Goal: Task Accomplishment & Management: Manage account settings

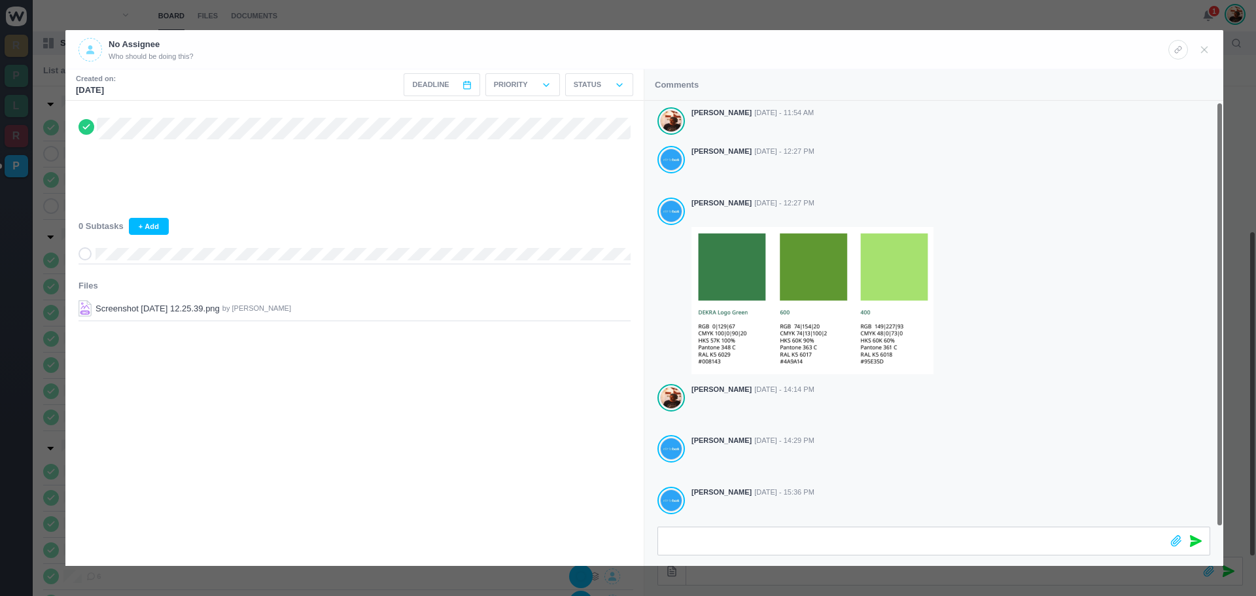
scroll to position [1, 0]
click at [1208, 48] on icon at bounding box center [1205, 50] width 12 height 12
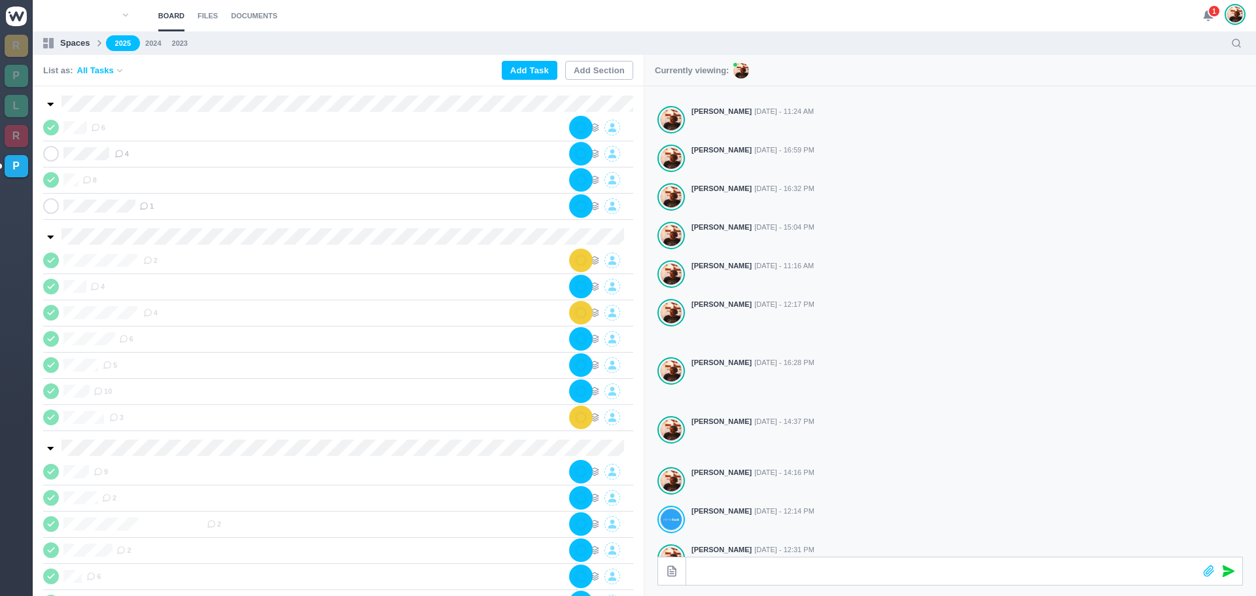
click at [1208, 12] on span "1" at bounding box center [1214, 11] width 13 height 13
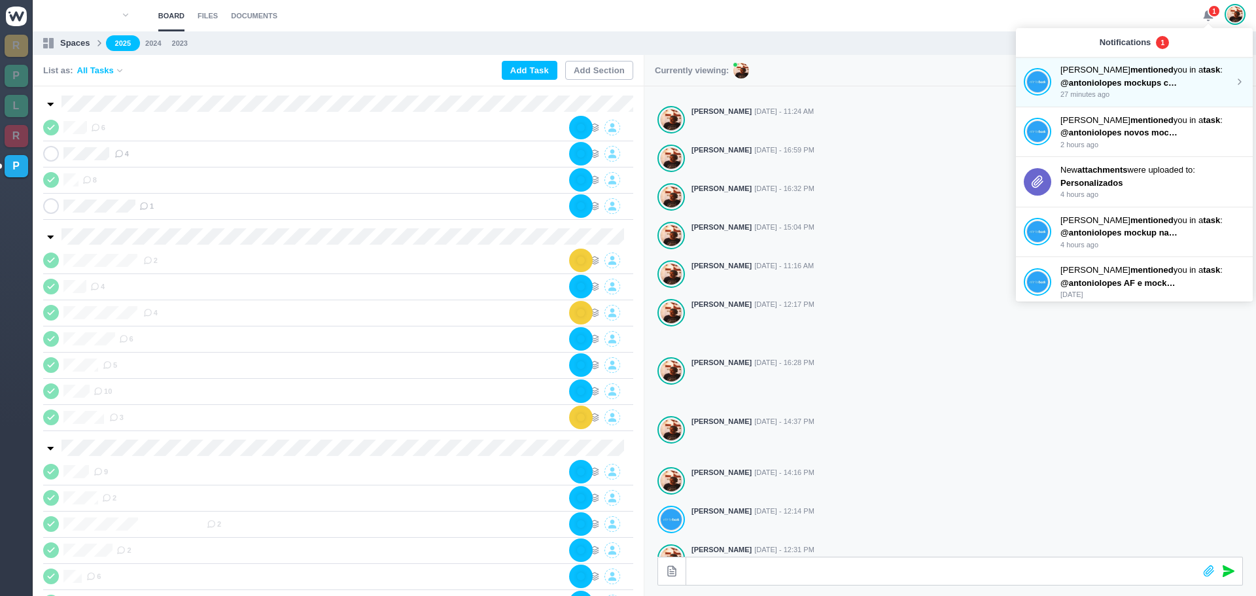
click at [1131, 74] on strong "mentioned" at bounding box center [1152, 70] width 43 height 10
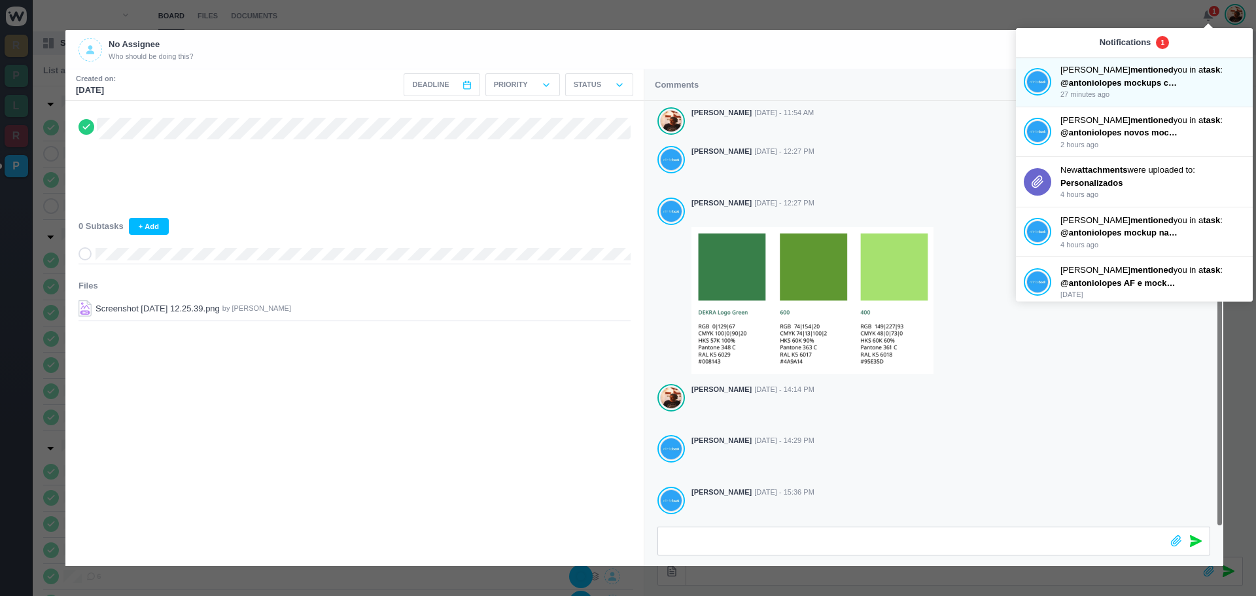
scroll to position [1, 0]
click at [921, 67] on header "No Assignee Who should be doing this?" at bounding box center [644, 49] width 1158 height 39
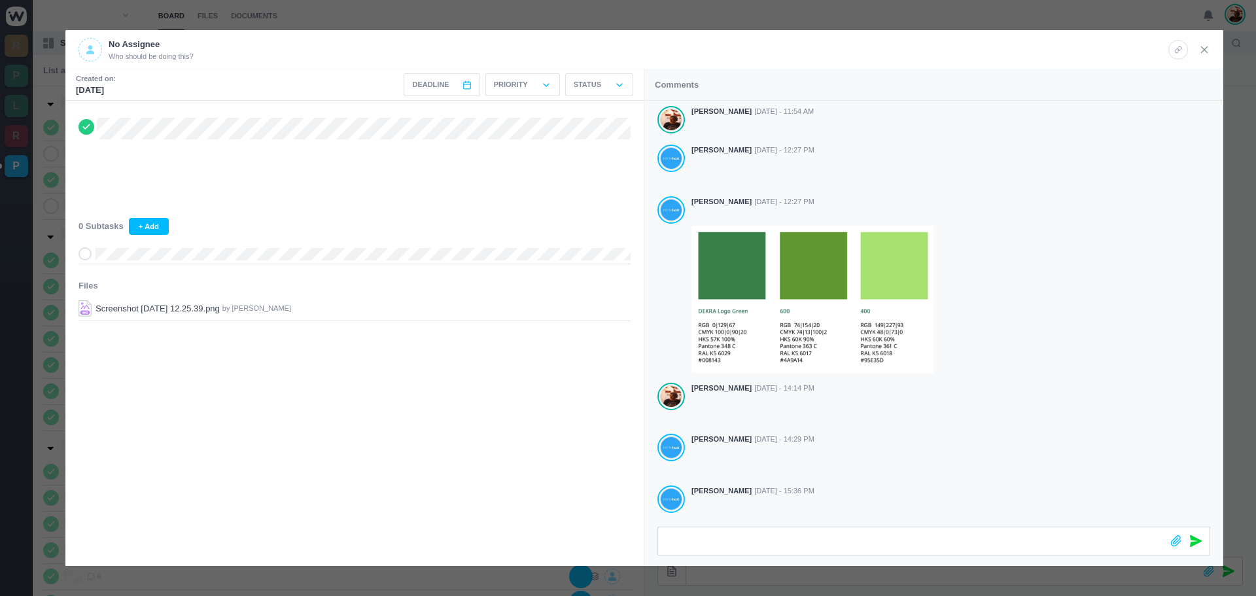
click at [1205, 47] on icon at bounding box center [1205, 50] width 12 height 12
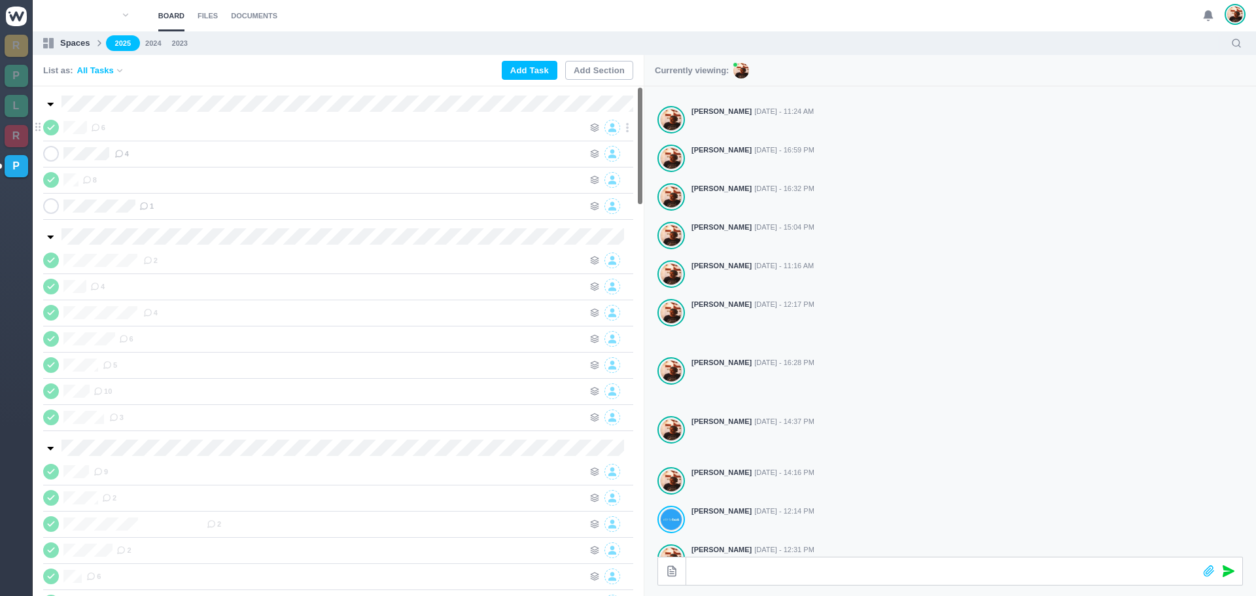
click at [50, 126] on icon at bounding box center [51, 127] width 10 height 9
click at [184, 130] on div "6" at bounding box center [337, 128] width 493 height 16
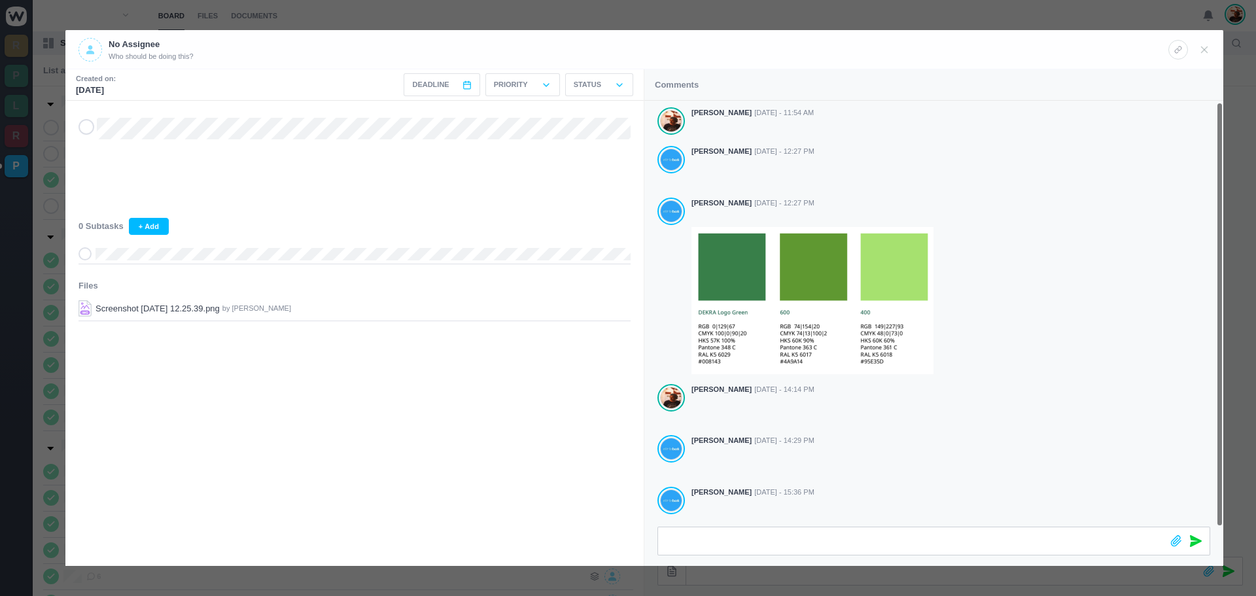
scroll to position [1, 0]
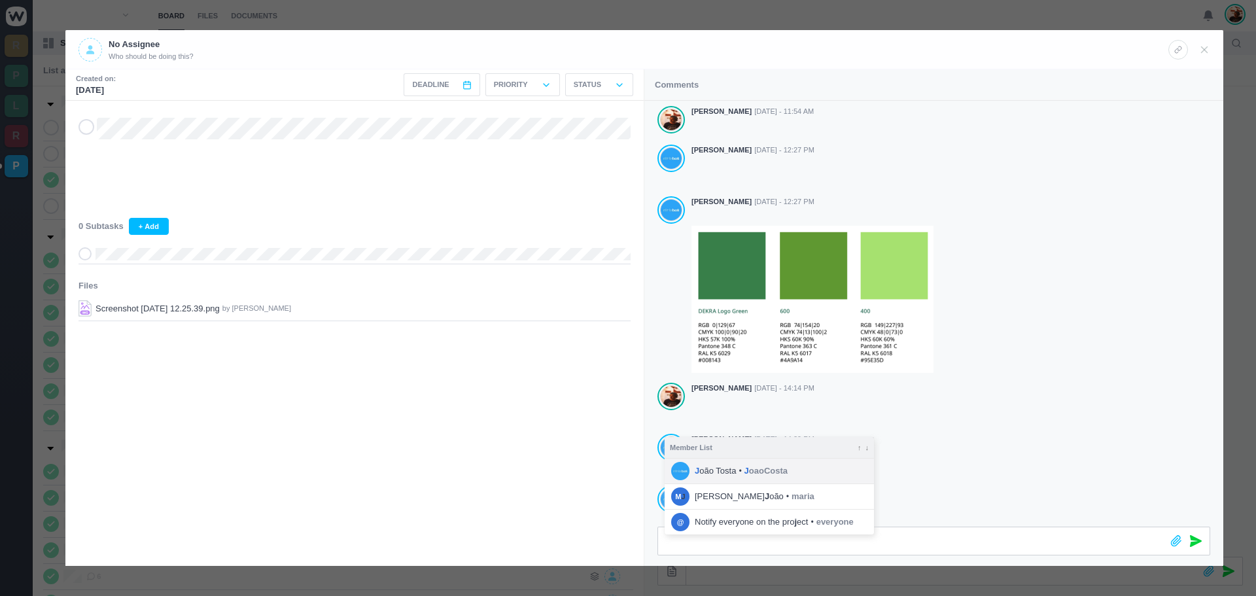
click at [733, 464] on li "J oão Tosta • J oaoCosta" at bounding box center [769, 471] width 209 height 25
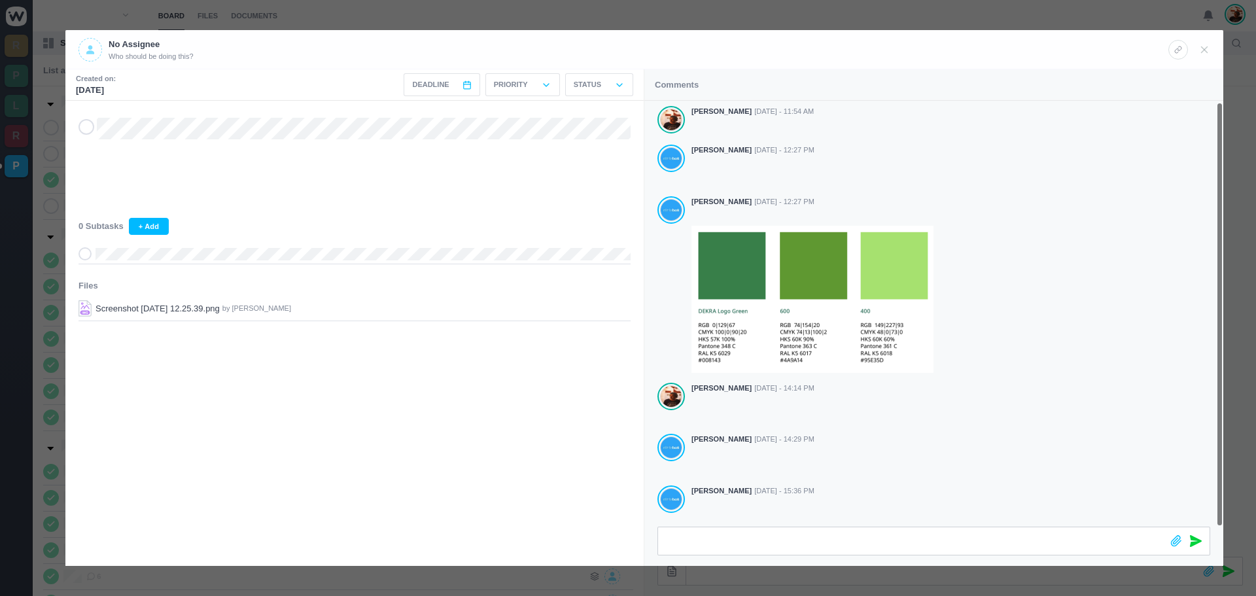
click at [1193, 539] on icon at bounding box center [1196, 541] width 12 height 12
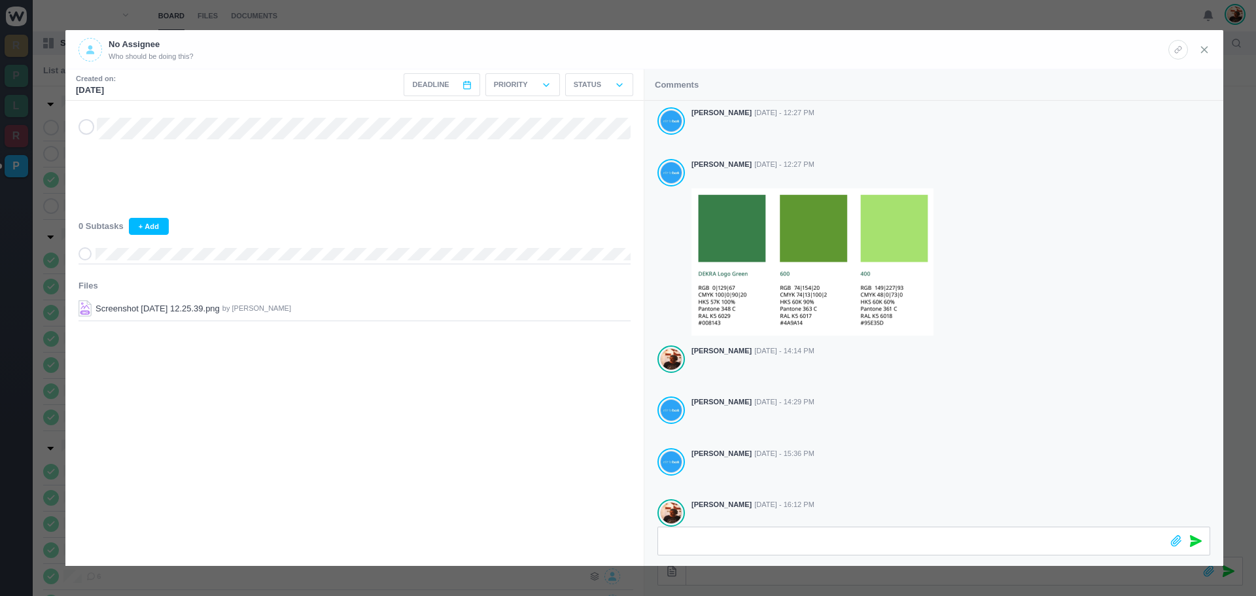
click at [1202, 49] on icon at bounding box center [1205, 50] width 12 height 12
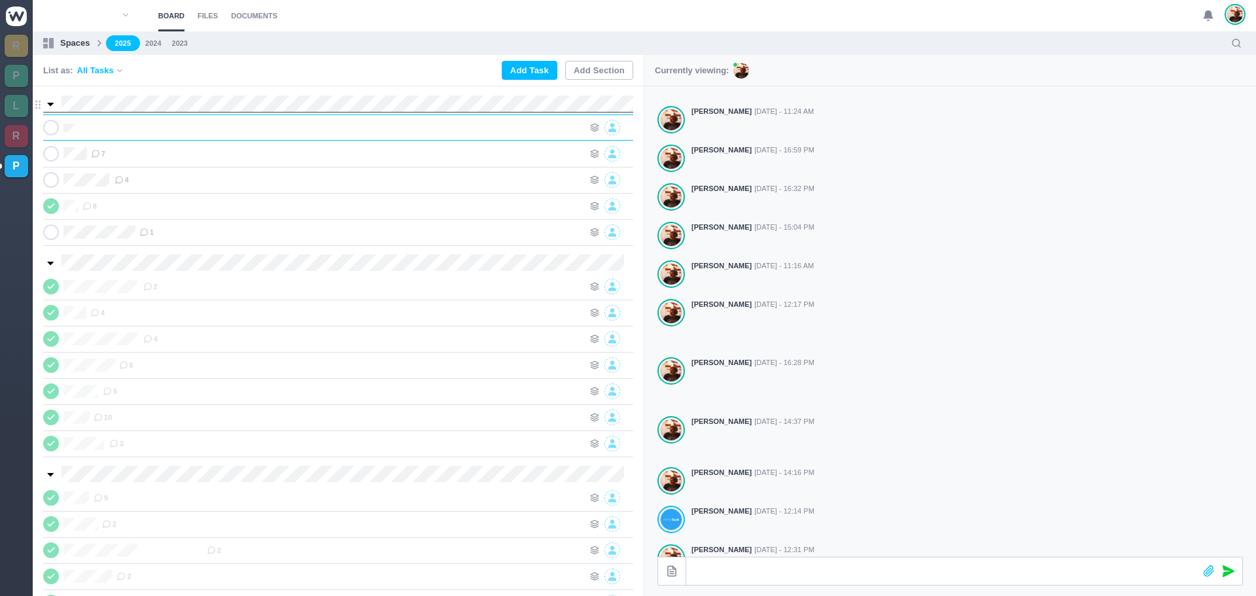
scroll to position [0, 1]
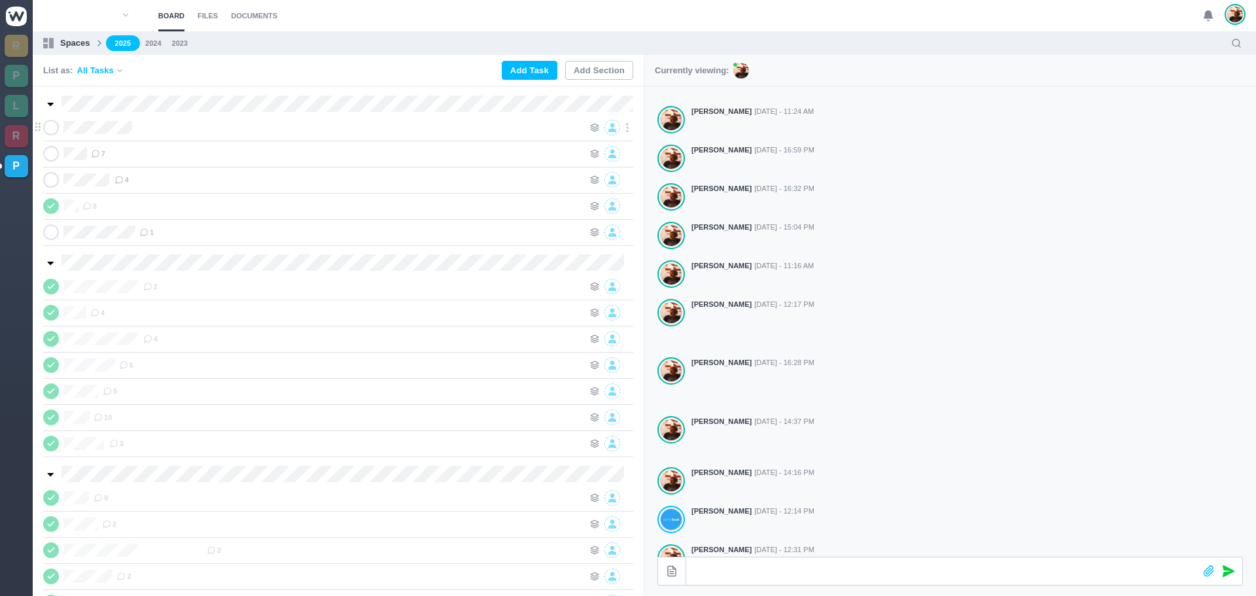
click at [204, 134] on div at bounding box center [361, 128] width 445 height 16
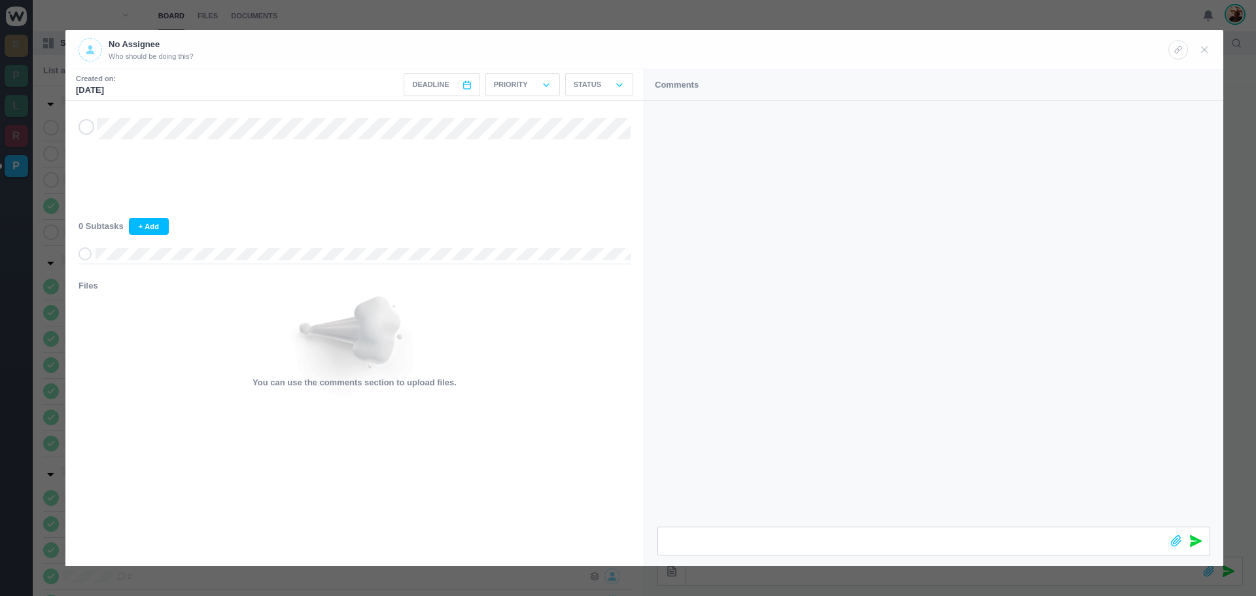
click at [1195, 538] on icon at bounding box center [1196, 541] width 12 height 12
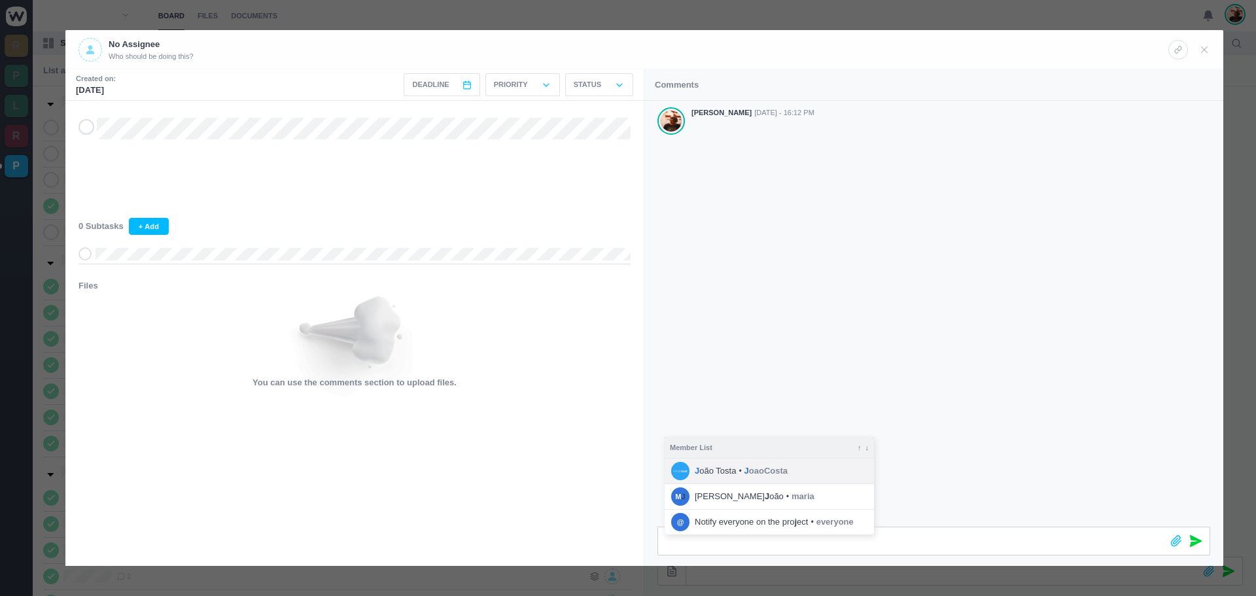
click at [730, 473] on span "J oão [PERSON_NAME]" at bounding box center [715, 471] width 41 height 13
click at [1209, 48] on icon at bounding box center [1205, 50] width 12 height 12
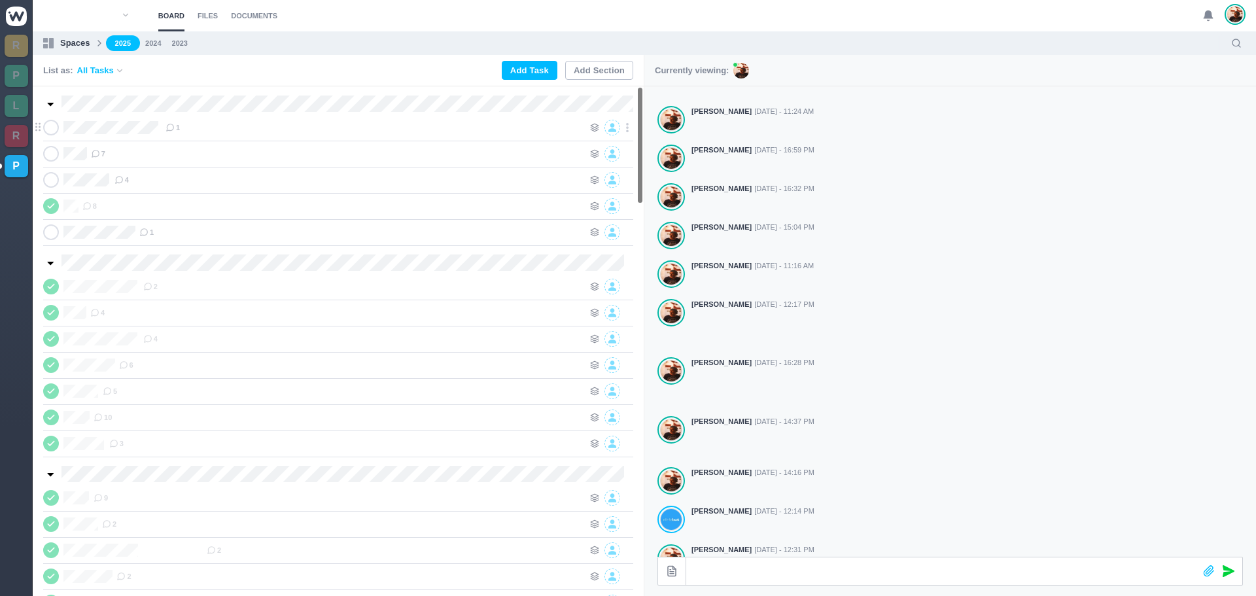
click at [211, 136] on div "Audace Parisiense-Lòreal 1" at bounding box center [338, 127] width 590 height 26
click at [213, 125] on div "1" at bounding box center [375, 128] width 418 height 16
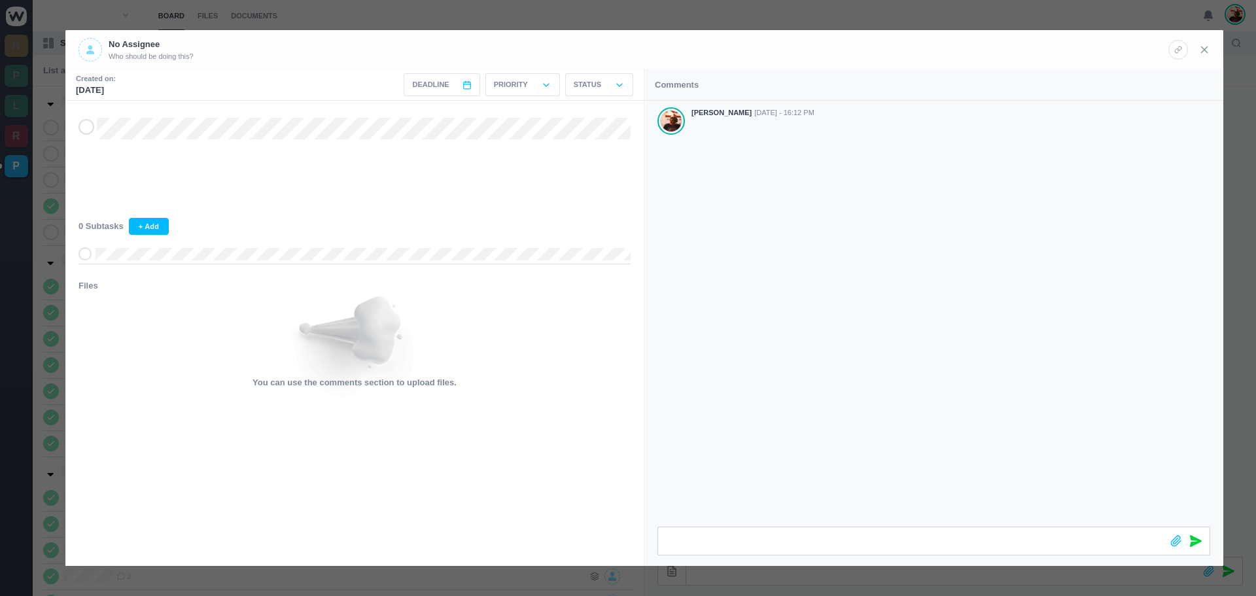
click at [1205, 50] on use at bounding box center [1205, 49] width 6 height 6
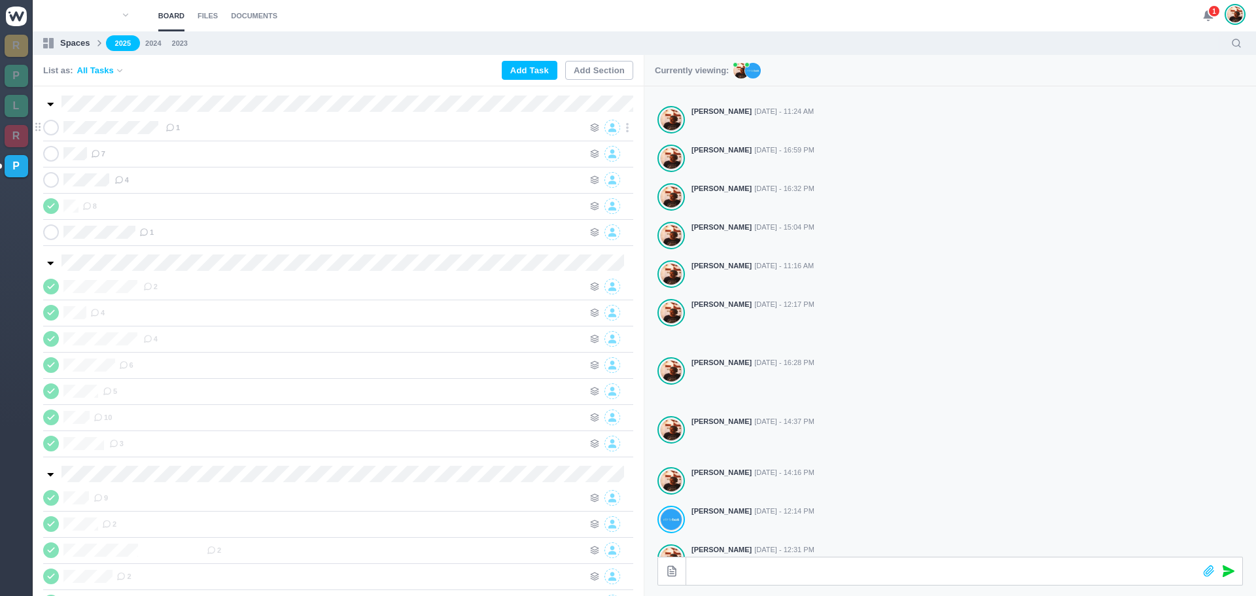
click at [200, 129] on div "1" at bounding box center [375, 128] width 418 height 16
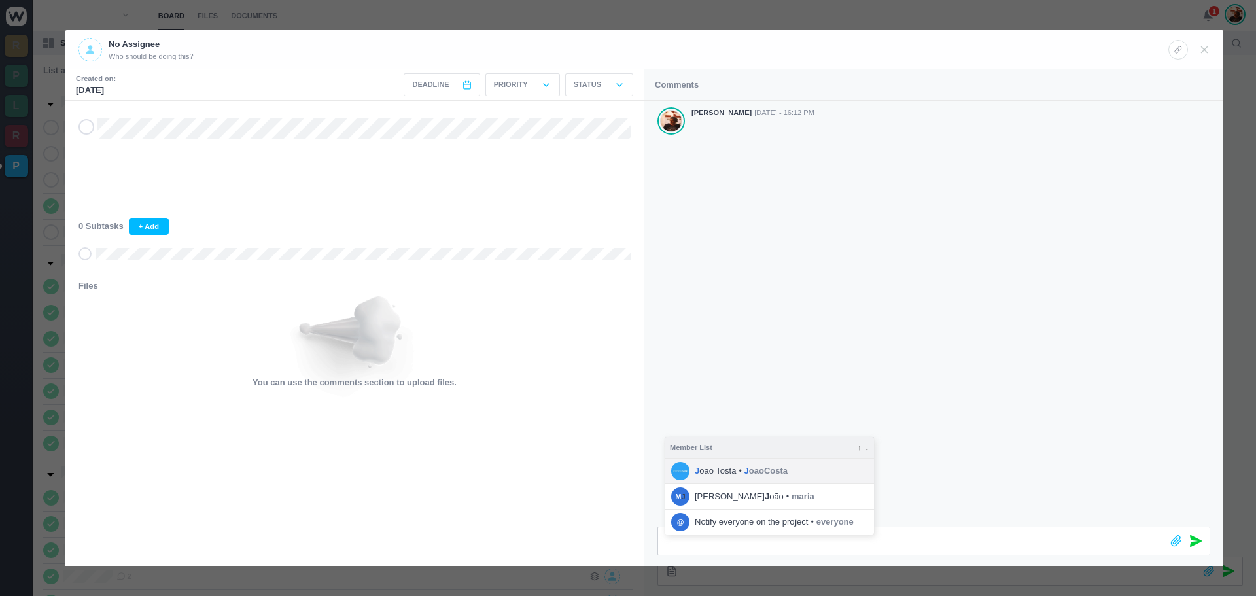
click at [722, 466] on span "J oão [PERSON_NAME]" at bounding box center [715, 471] width 41 height 13
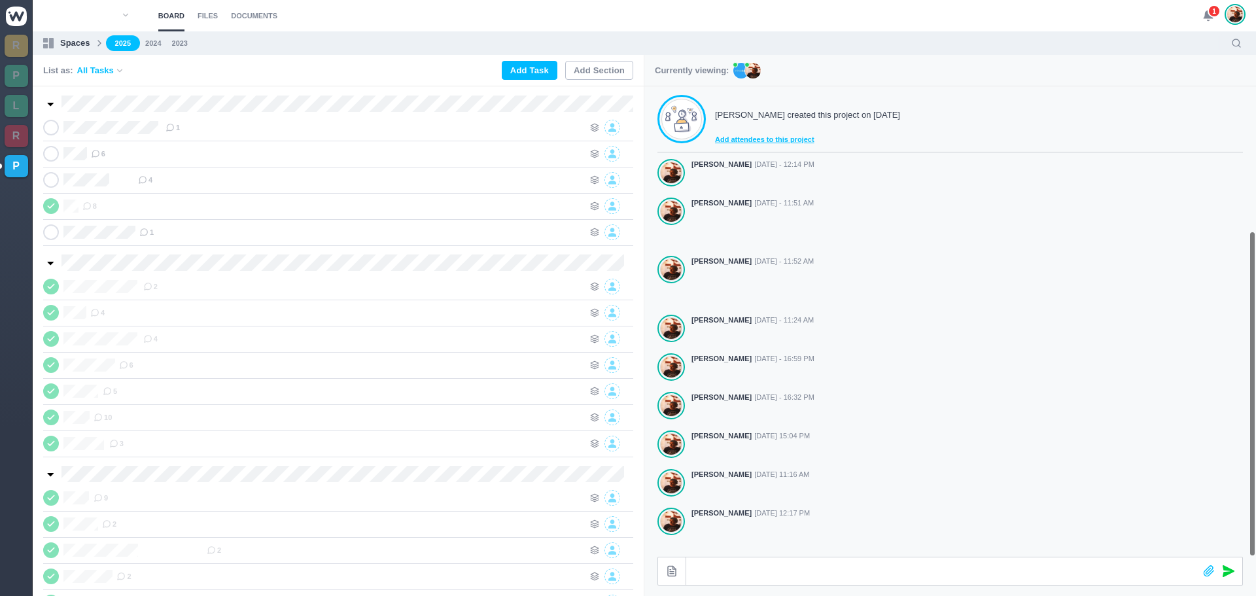
scroll to position [209, 0]
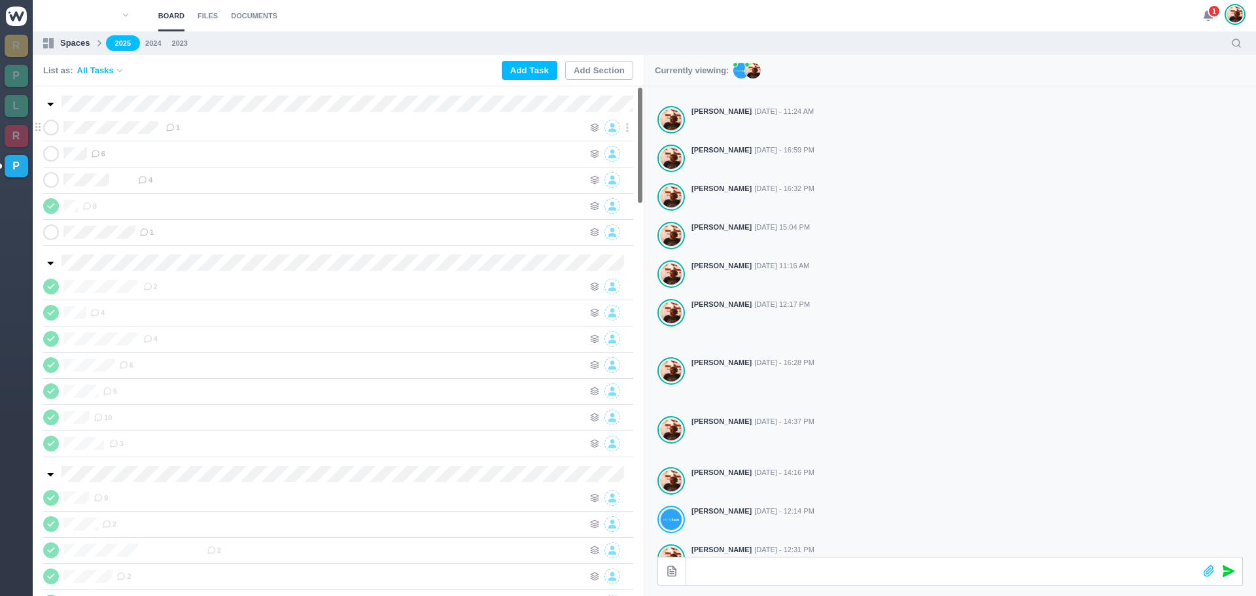
drag, startPoint x: 0, startPoint y: 0, endPoint x: 213, endPoint y: 128, distance: 248.3
click at [213, 128] on div "1" at bounding box center [375, 128] width 418 height 16
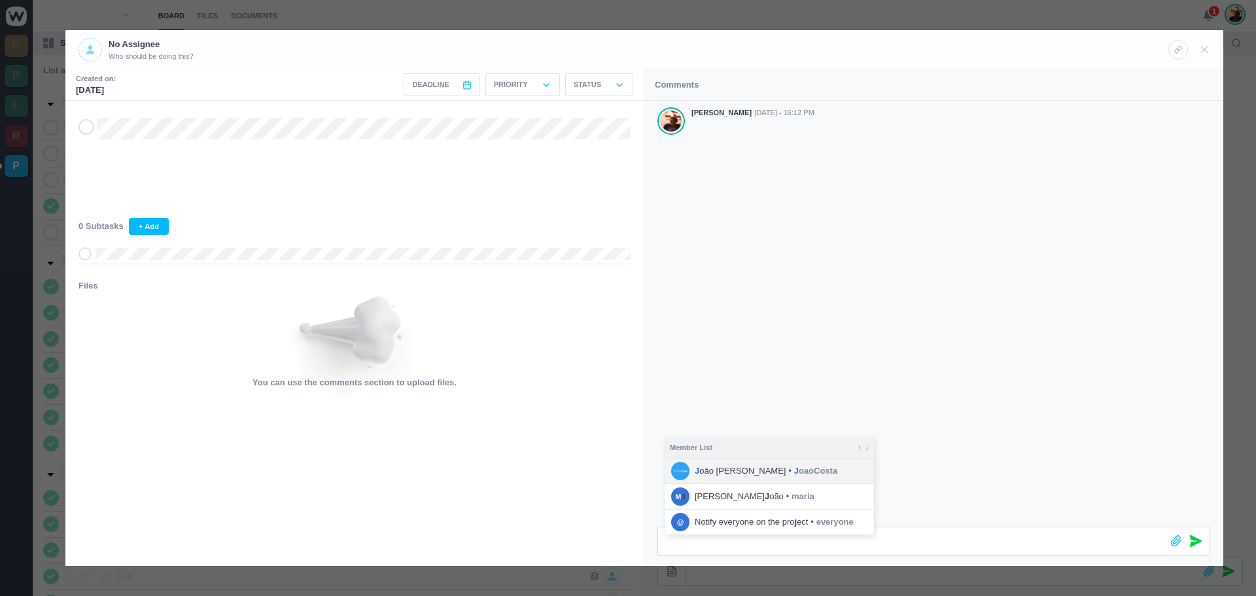
click at [715, 470] on span "J oão [PERSON_NAME]" at bounding box center [740, 471] width 91 height 13
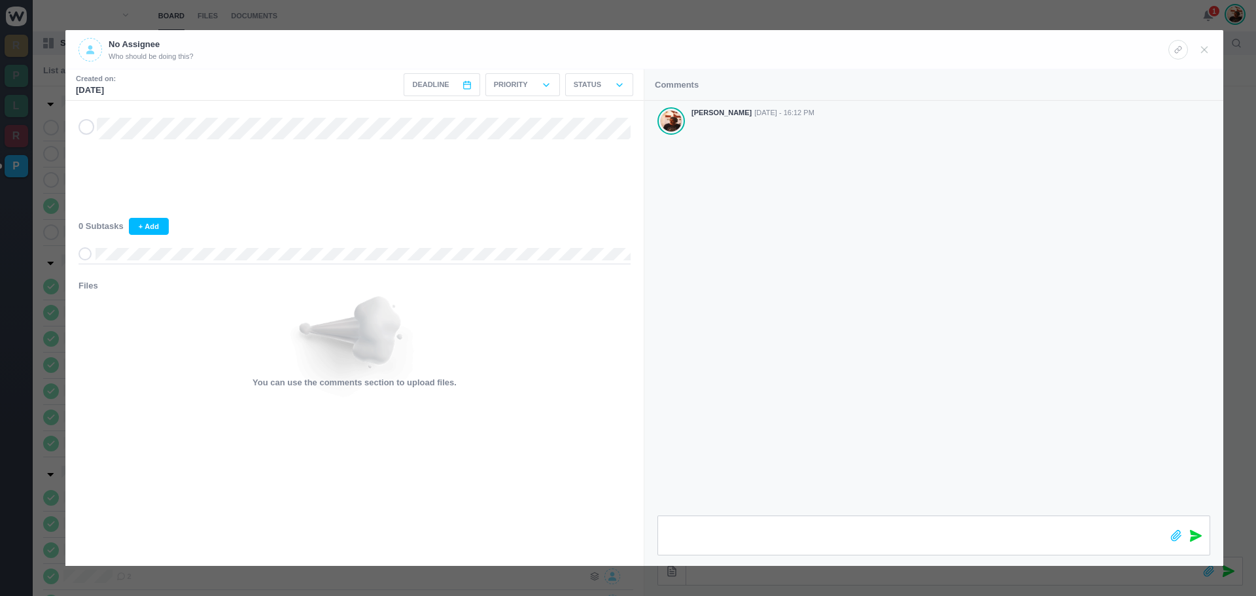
click at [1195, 535] on icon at bounding box center [1196, 536] width 12 height 12
click at [1206, 44] on icon at bounding box center [1205, 50] width 12 height 12
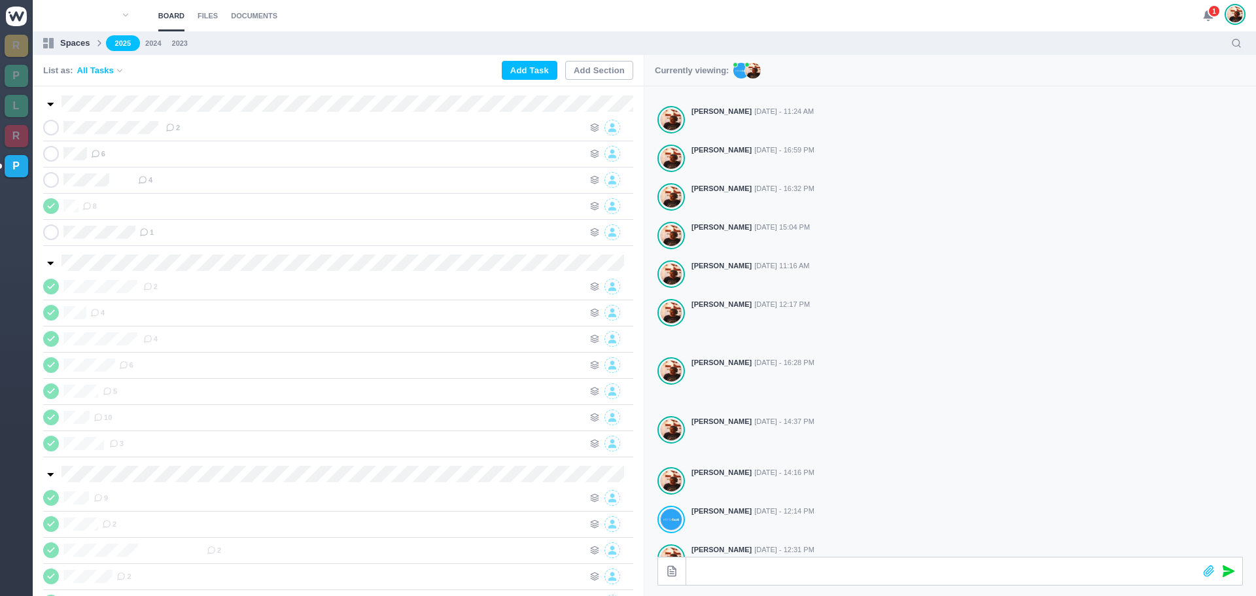
click at [1209, 11] on span "1" at bounding box center [1214, 11] width 13 height 13
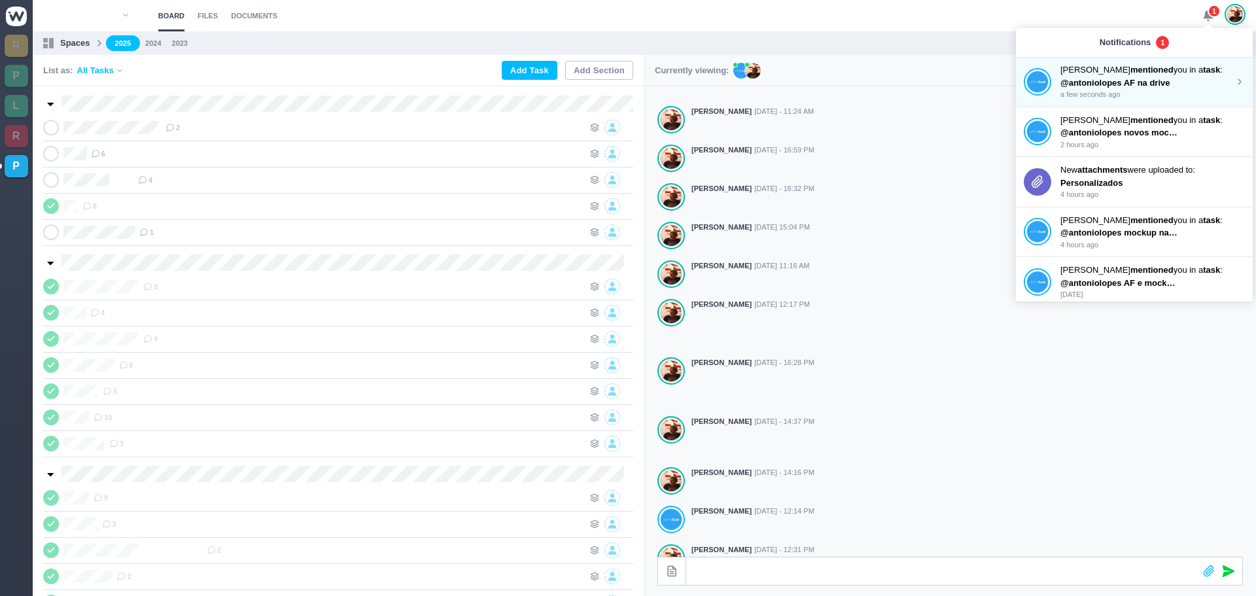
click at [1106, 82] on span "@antoniolopes AF na drive" at bounding box center [1116, 83] width 110 height 10
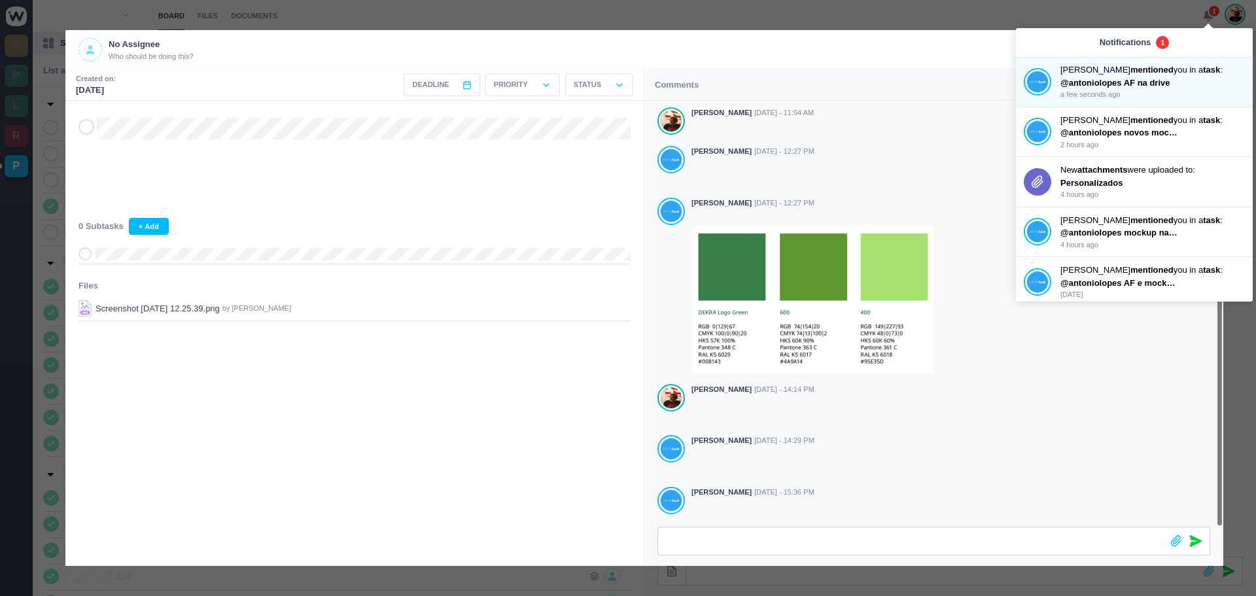
scroll to position [87, 0]
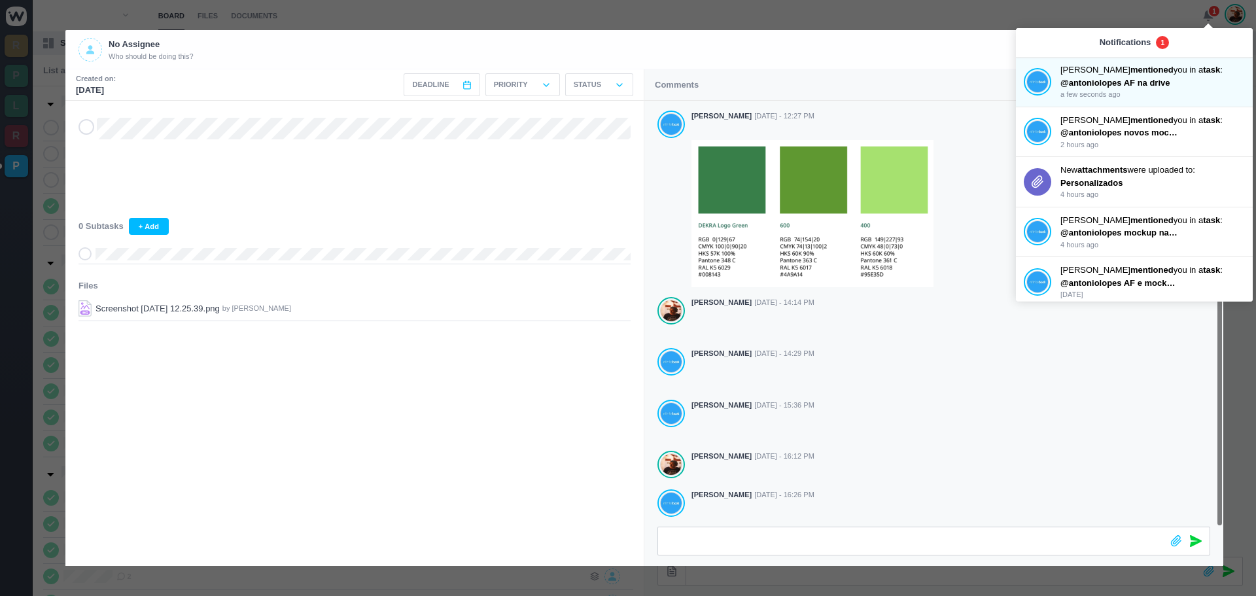
click at [929, 62] on header "No Assignee Who should be doing this?" at bounding box center [644, 49] width 1158 height 39
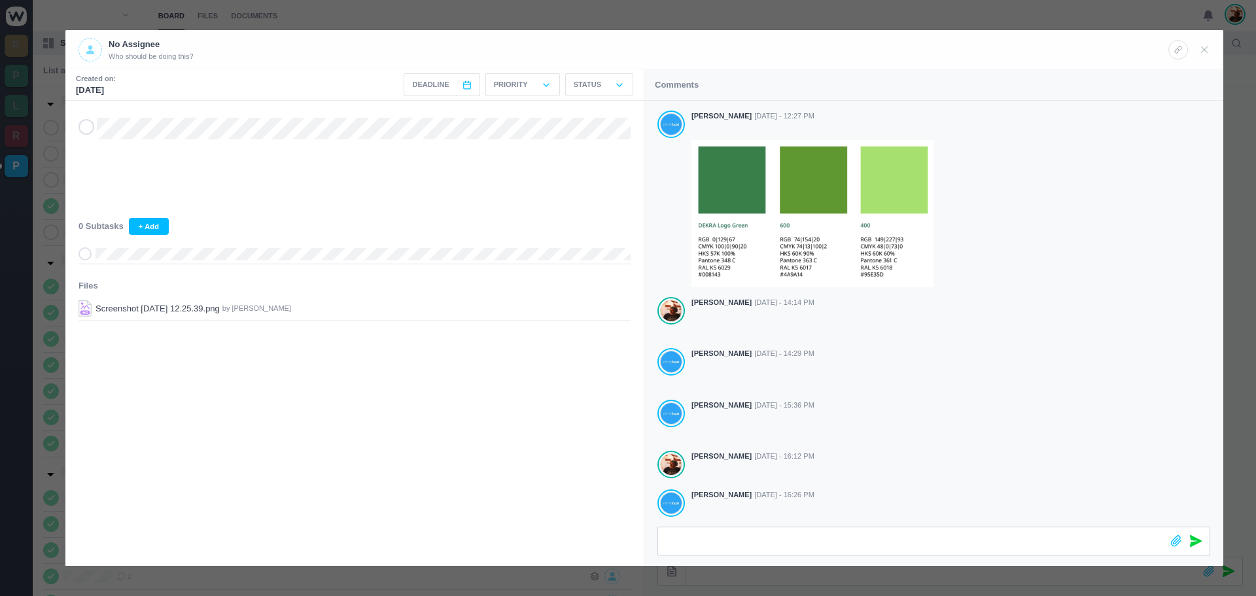
click at [89, 131] on icon at bounding box center [86, 126] width 10 height 9
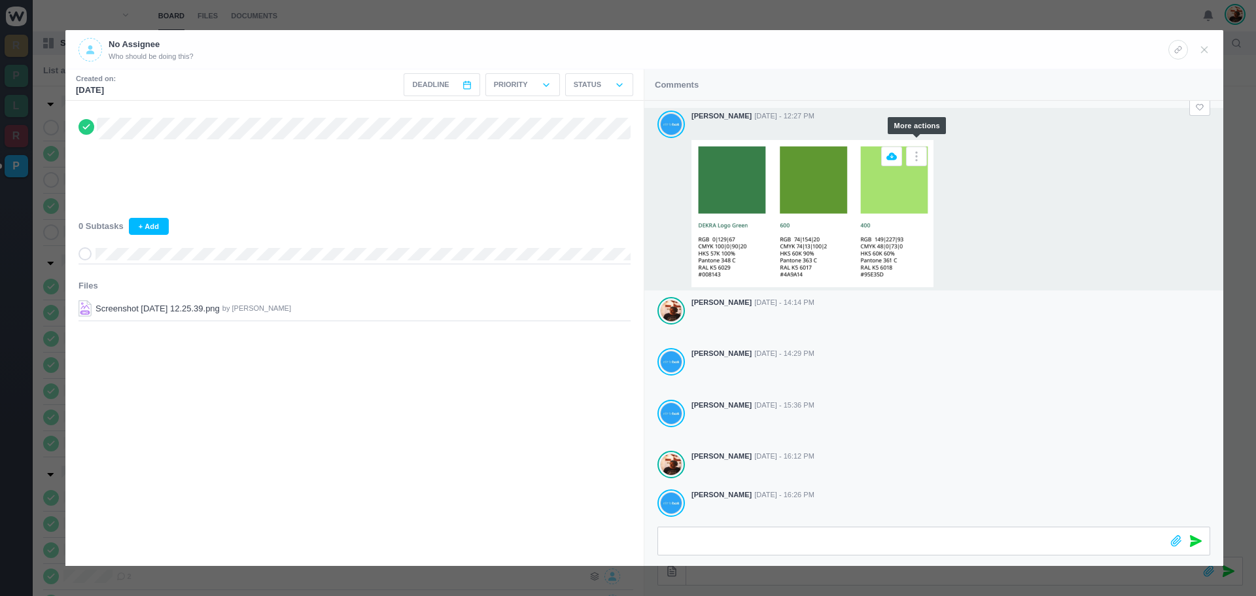
click at [920, 150] on icon at bounding box center [916, 156] width 13 height 13
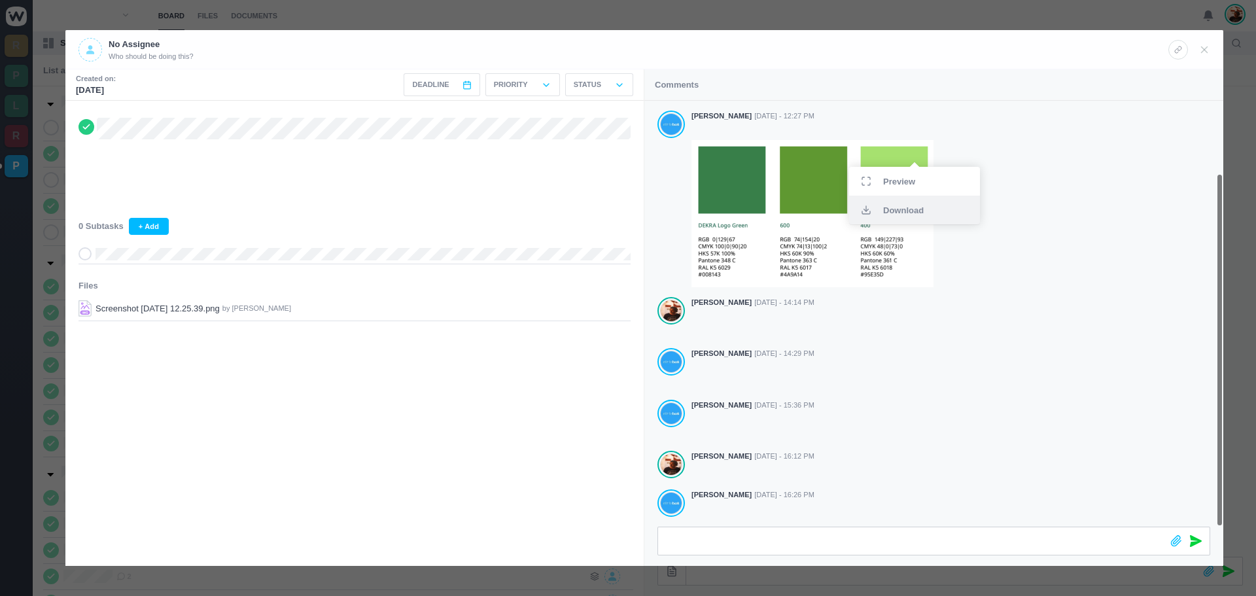
click at [904, 211] on span "Download" at bounding box center [903, 210] width 41 height 9
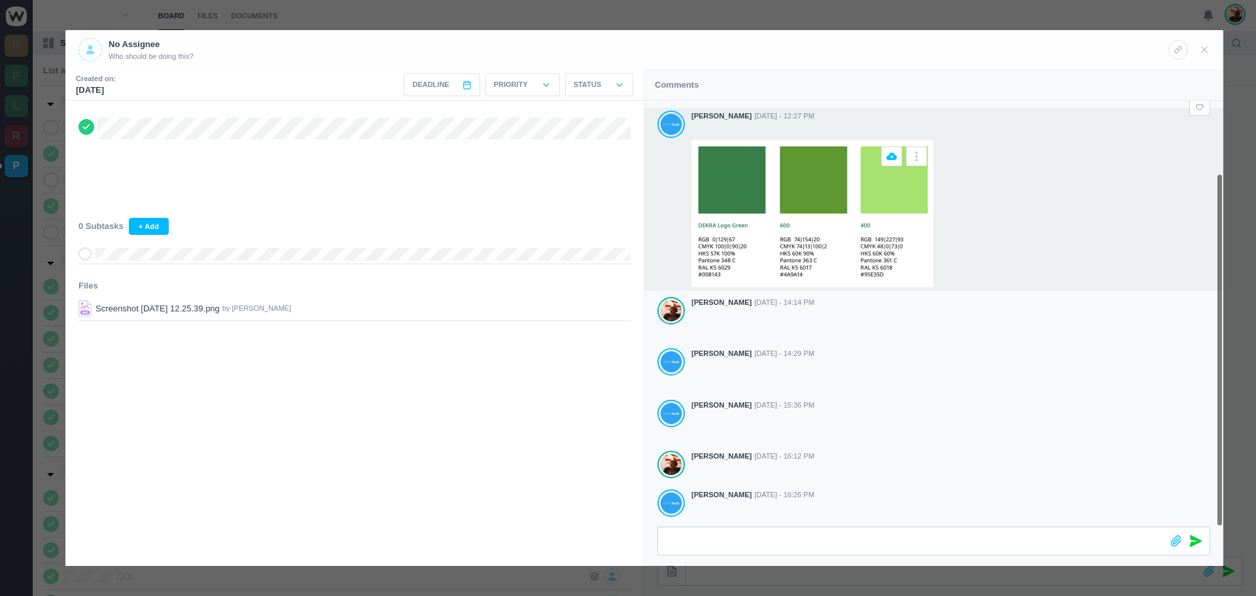
click at [836, 200] on img at bounding box center [813, 213] width 242 height 147
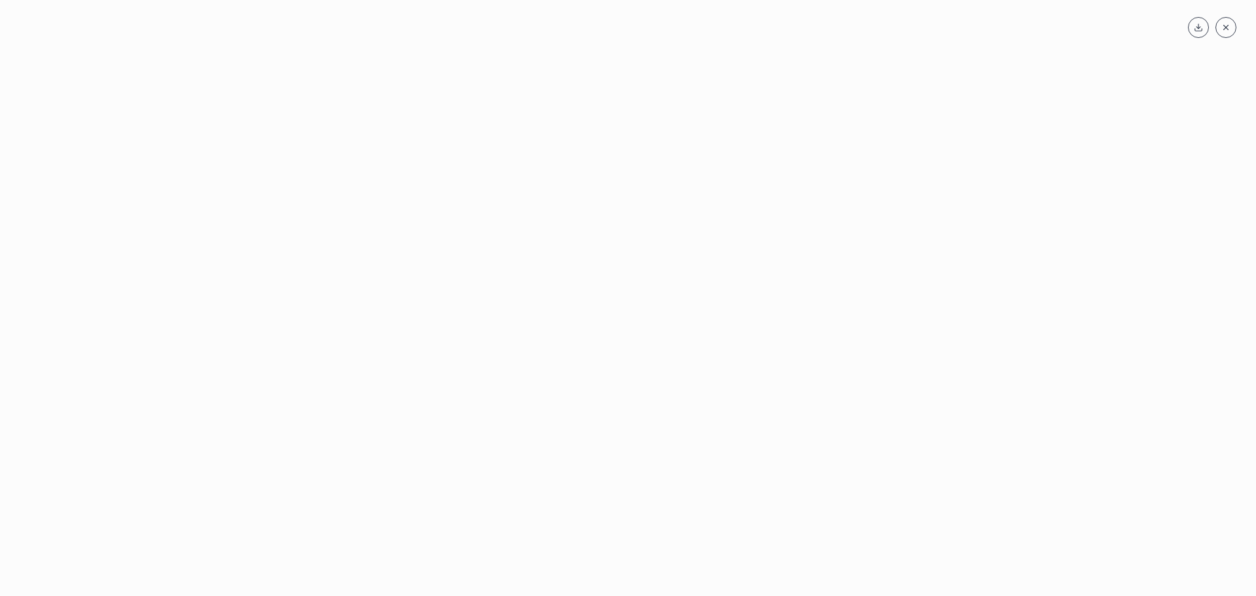
click at [1000, 37] on div at bounding box center [1034, 27] width 406 height 29
click at [1223, 29] on span at bounding box center [1226, 27] width 21 height 21
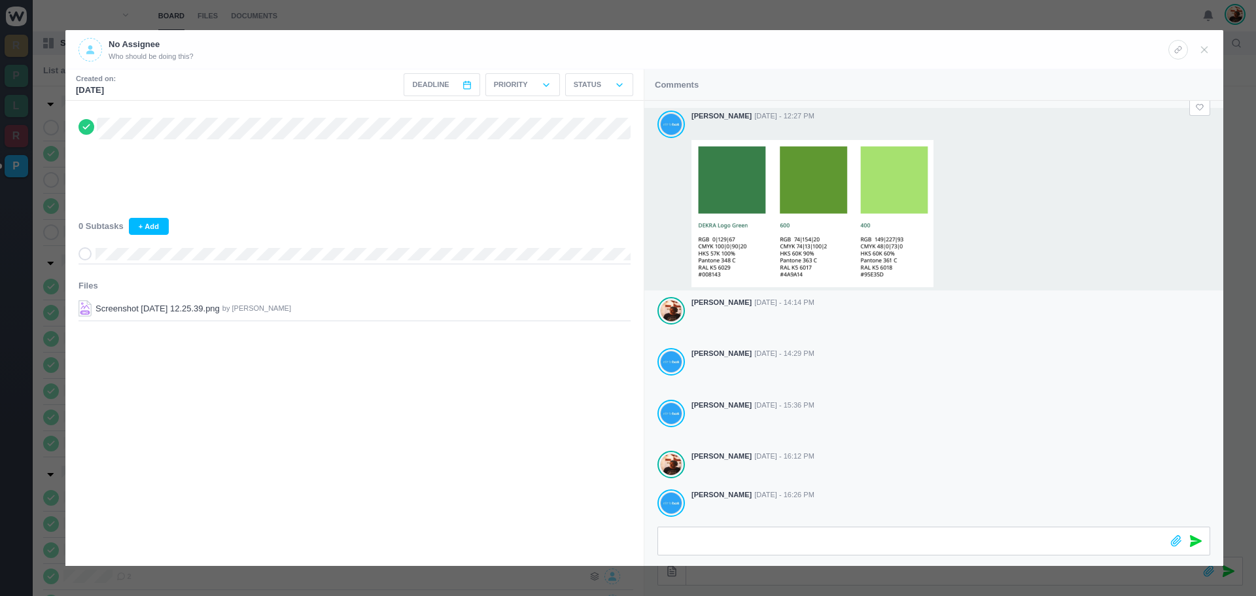
click at [1213, 46] on header "No Assignee Who should be doing this?" at bounding box center [644, 49] width 1158 height 39
click at [1200, 50] on icon at bounding box center [1205, 50] width 12 height 12
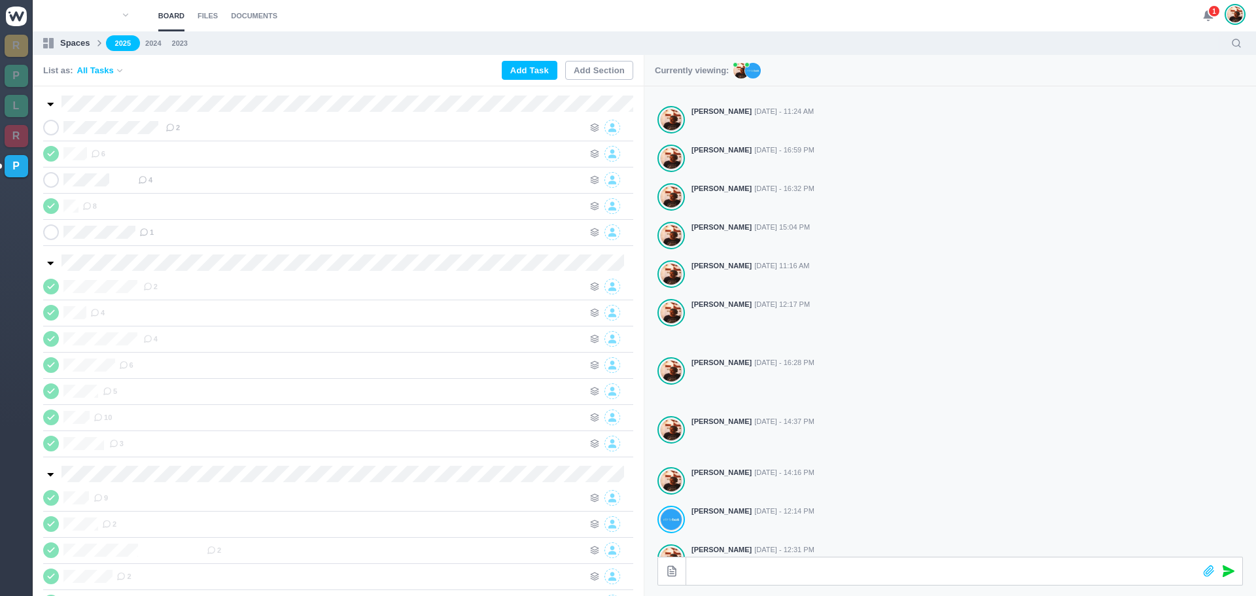
click at [1210, 11] on span "1" at bounding box center [1214, 11] width 13 height 13
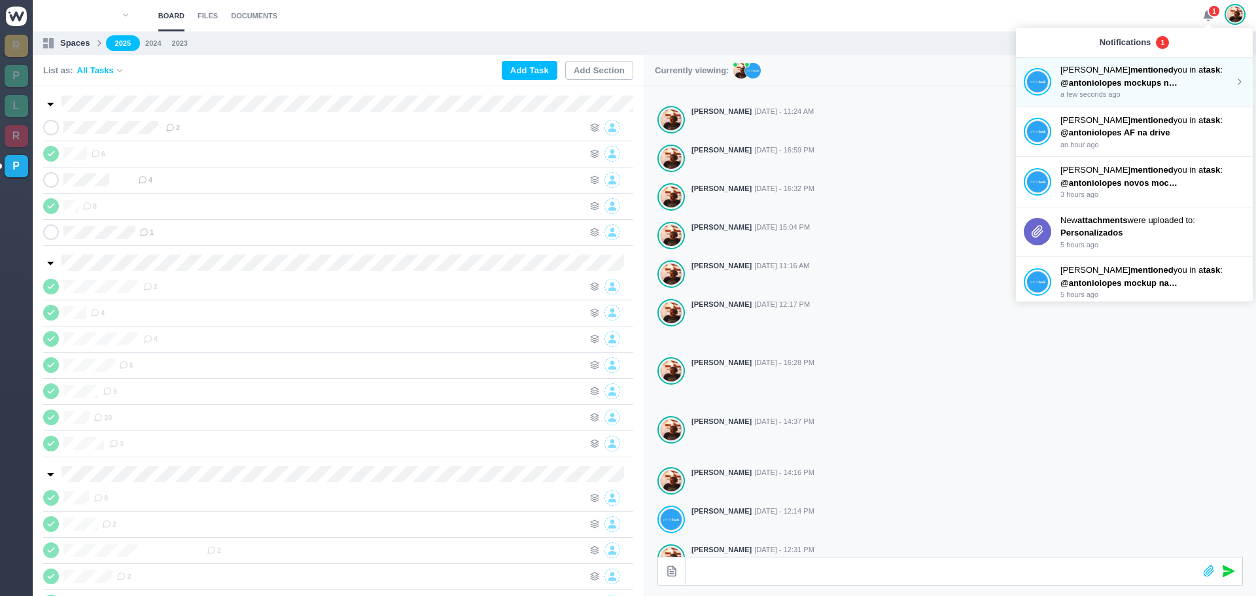
click at [1092, 72] on p "[PERSON_NAME] mentioned you in a task :" at bounding box center [1148, 69] width 174 height 13
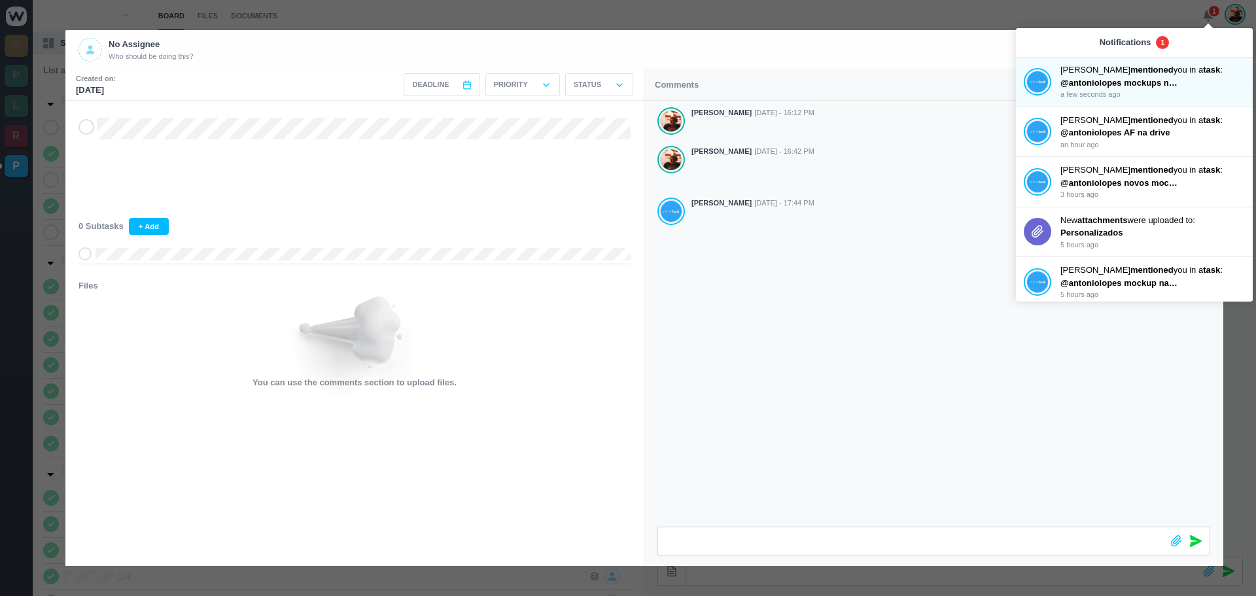
click at [94, 128] on div at bounding box center [355, 120] width 552 height 39
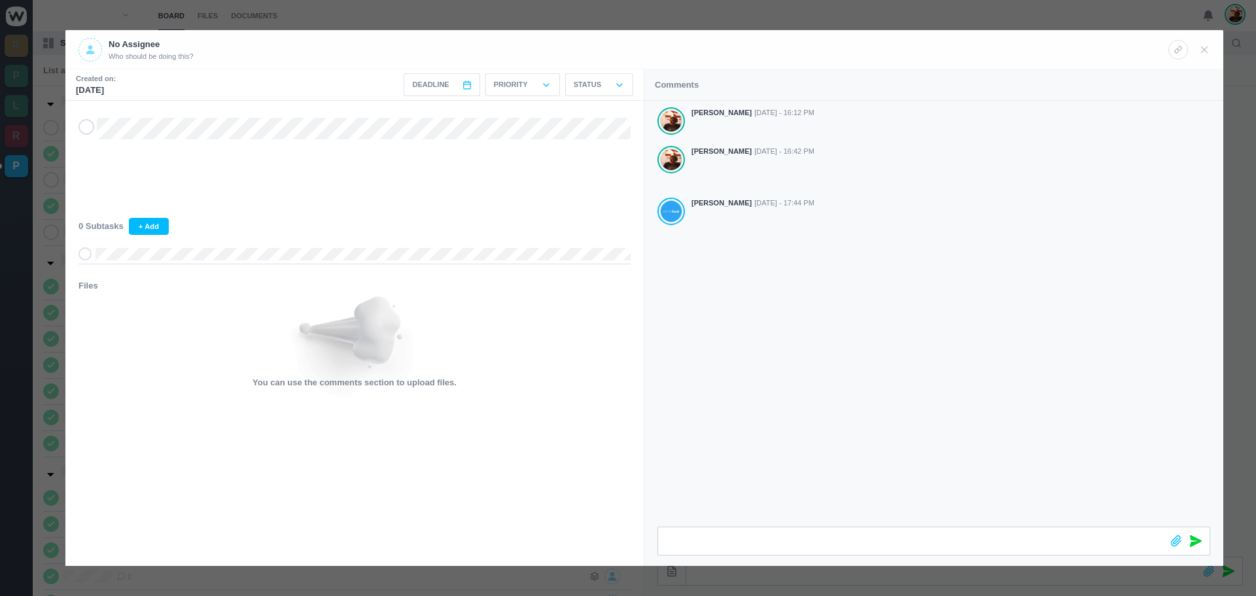
click at [88, 128] on use at bounding box center [86, 127] width 6 height 4
click at [1200, 48] on icon at bounding box center [1205, 50] width 12 height 12
